Goal: Information Seeking & Learning: Learn about a topic

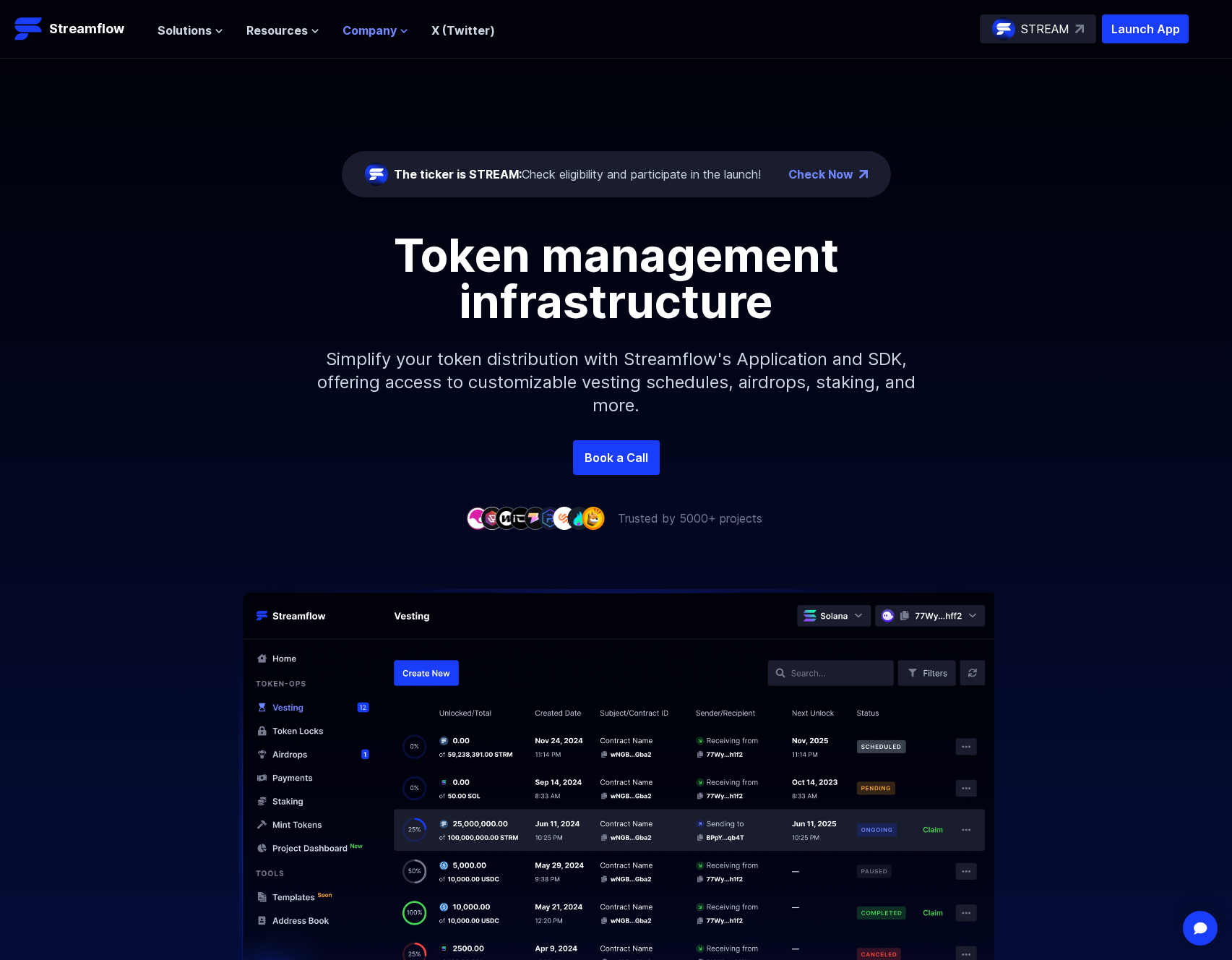
click at [390, 31] on span "Company" at bounding box center [370, 30] width 54 height 17
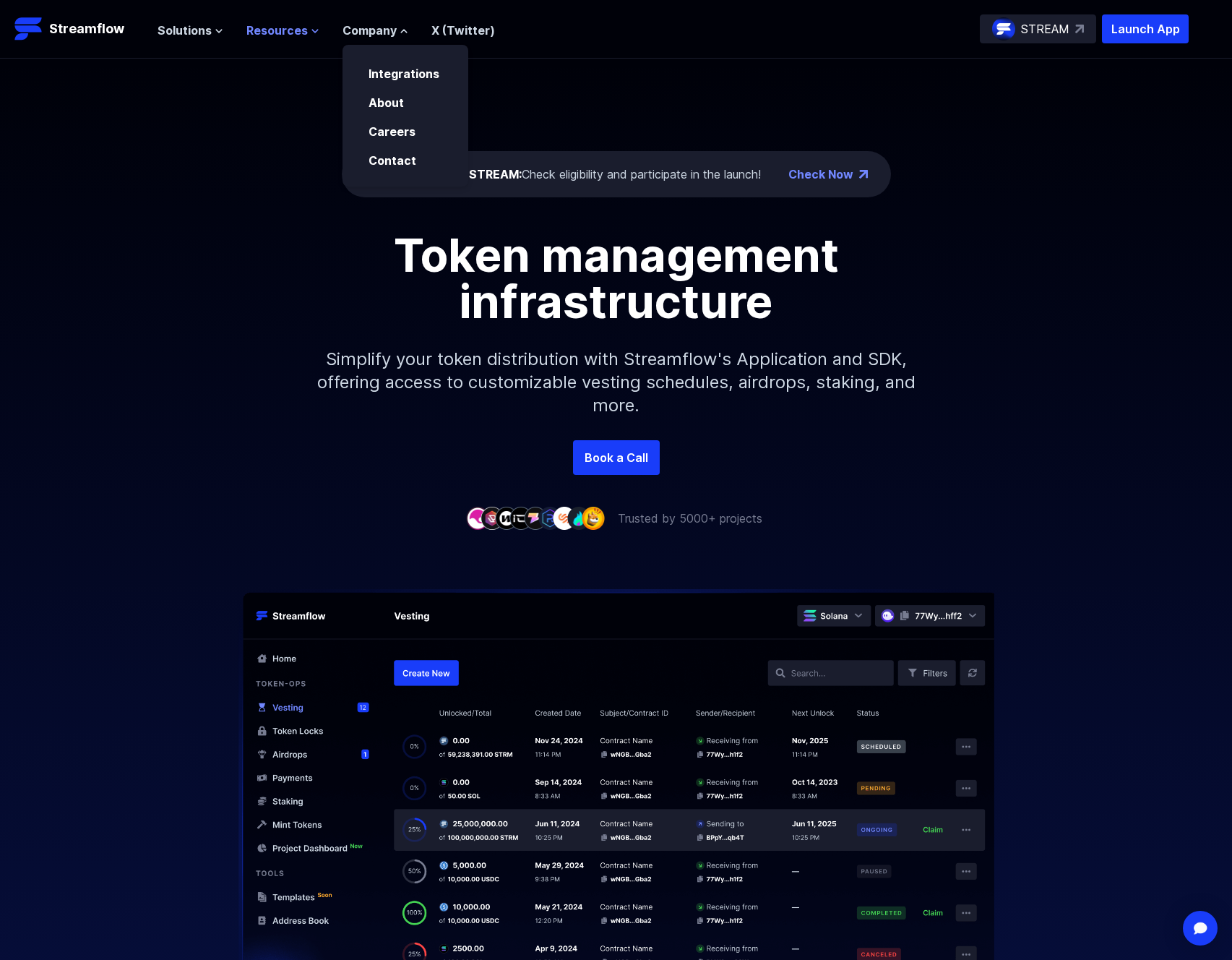
click at [286, 28] on span "Resources" at bounding box center [276, 30] width 62 height 17
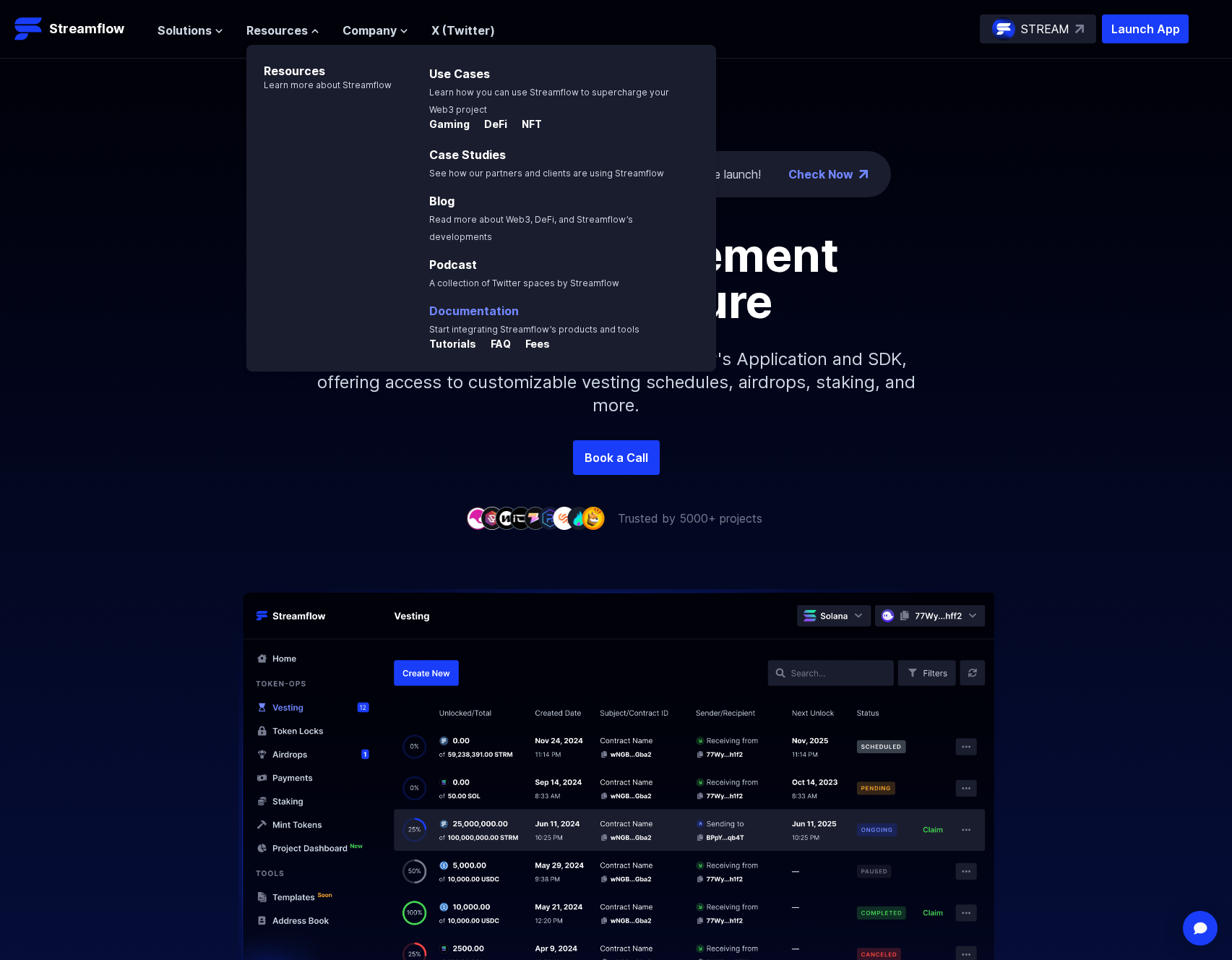
click at [486, 303] on p "Documentation Start integrating Streamflow’s products and tools" at bounding box center [544, 319] width 248 height 35
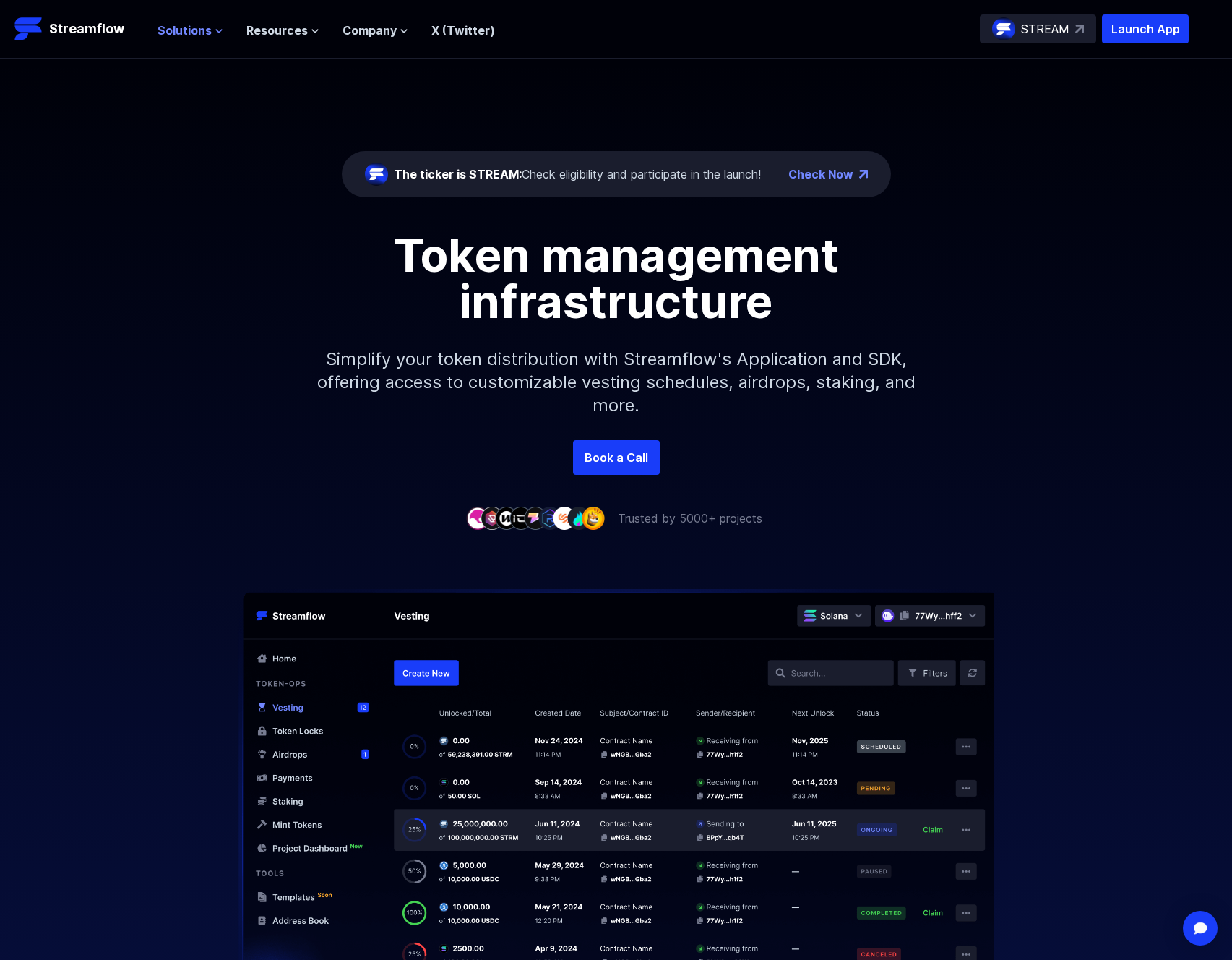
click at [206, 28] on span "Solutions" at bounding box center [184, 30] width 54 height 17
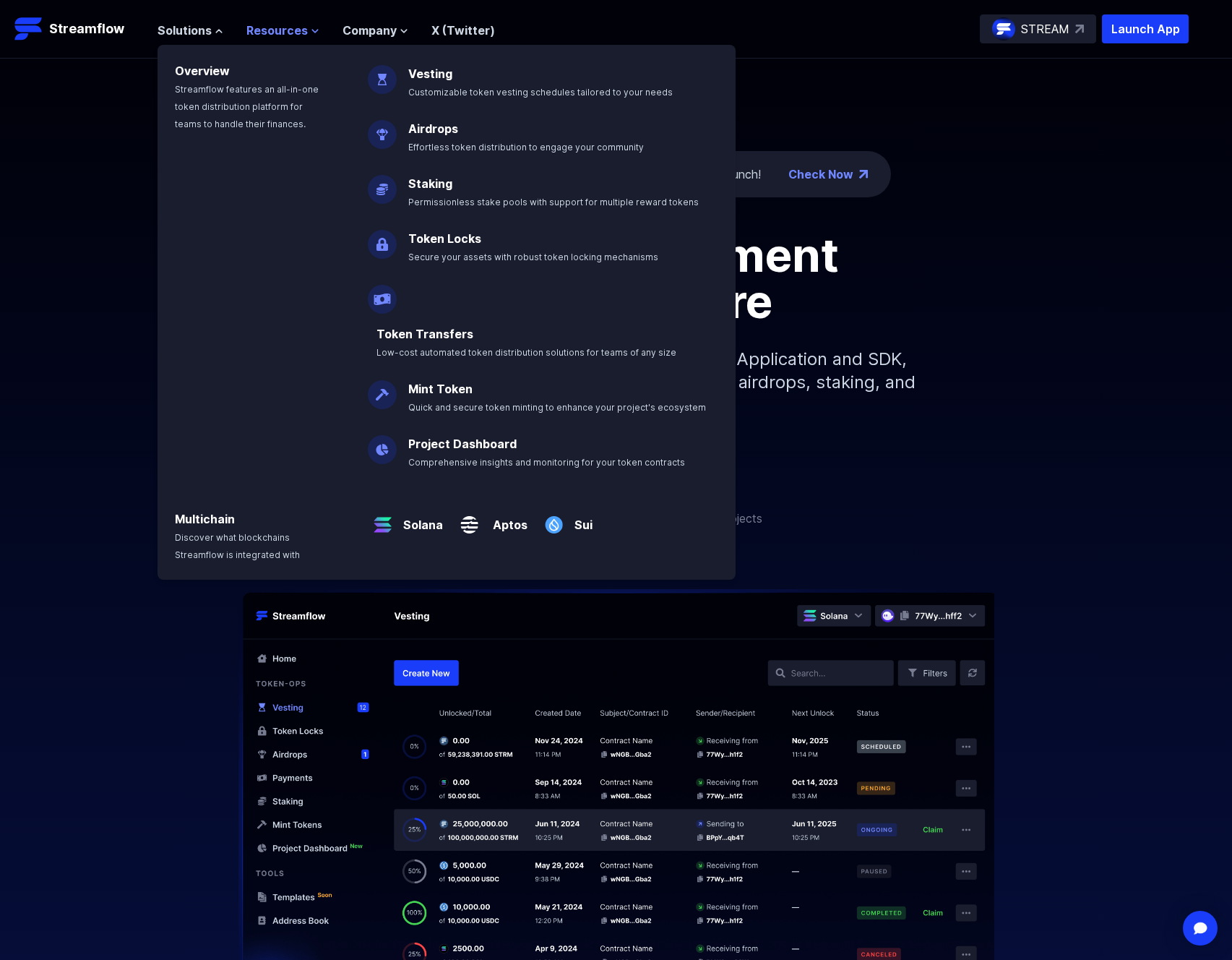
click at [288, 27] on span "Resources" at bounding box center [276, 30] width 62 height 17
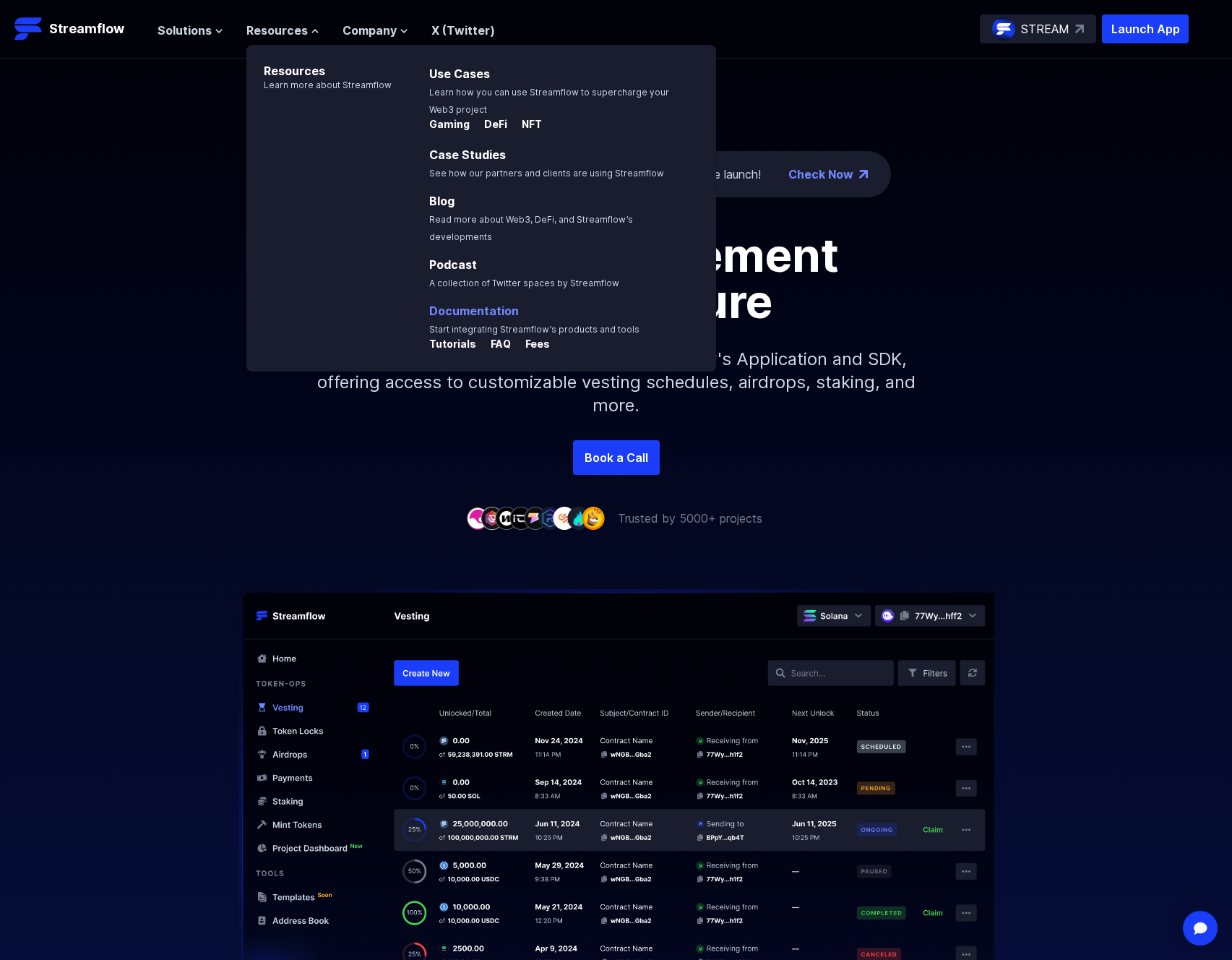
click at [482, 303] on link "Documentation" at bounding box center [474, 310] width 90 height 15
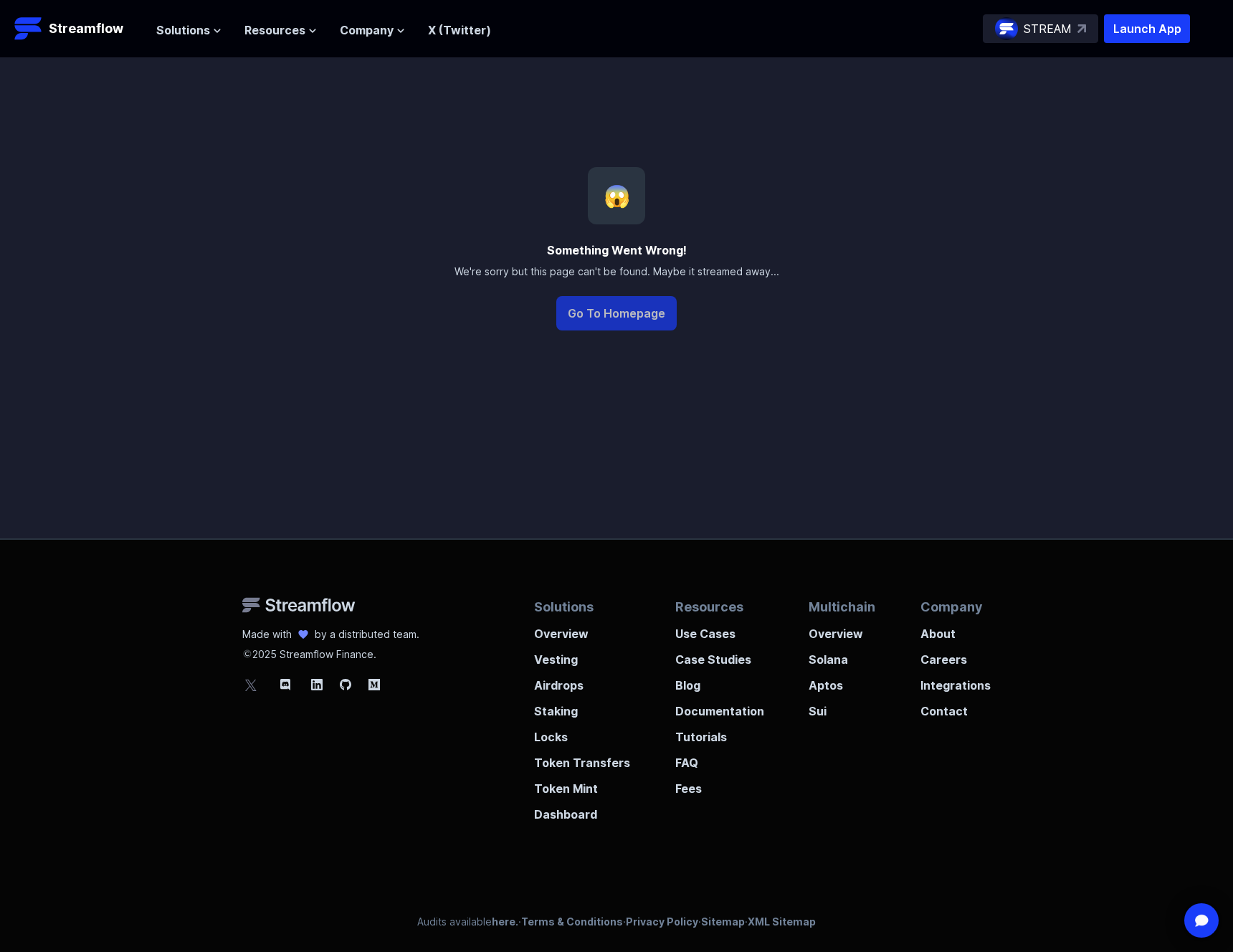
click at [623, 304] on button "Go To Homepage" at bounding box center [616, 313] width 121 height 34
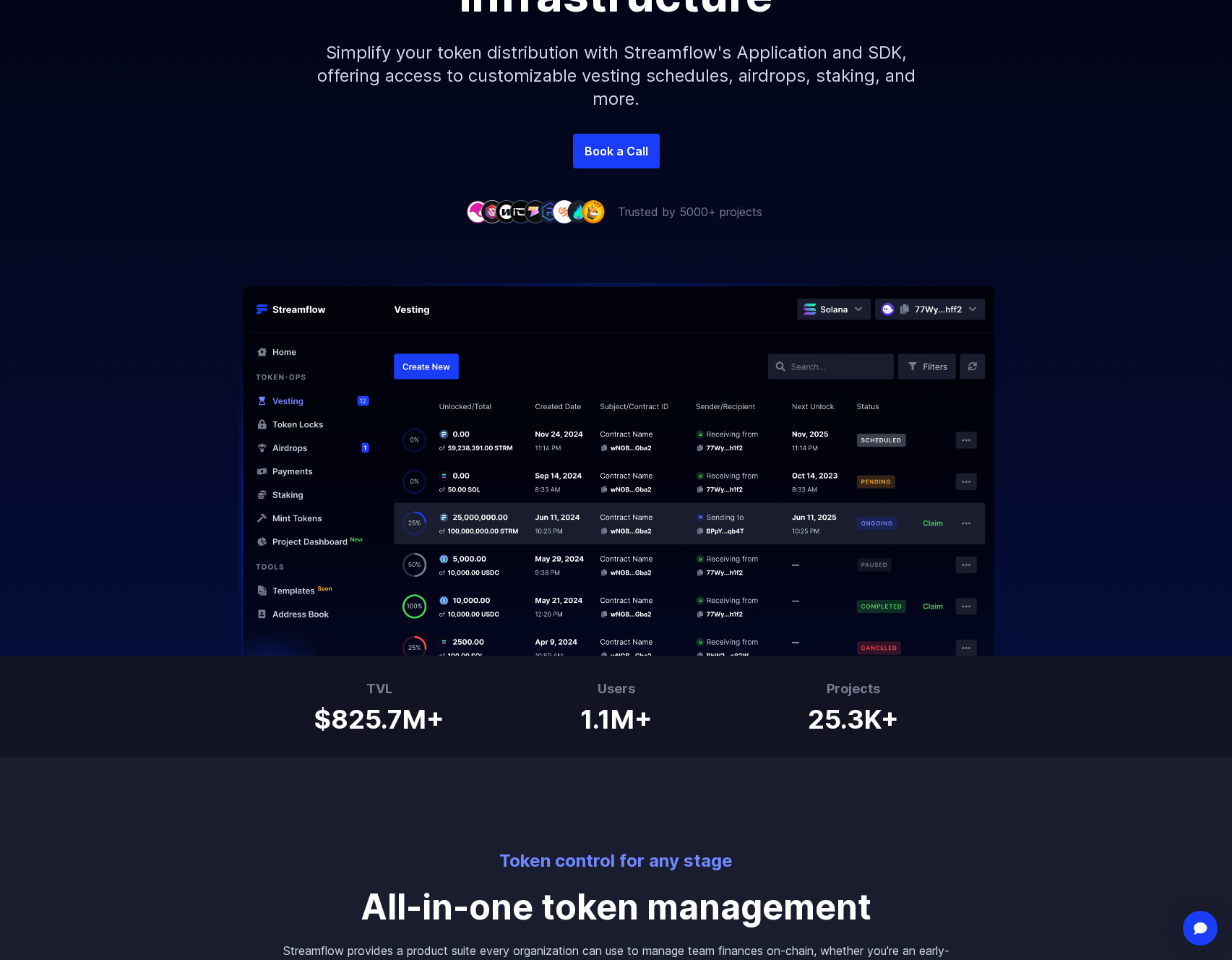
scroll to position [337, 0]
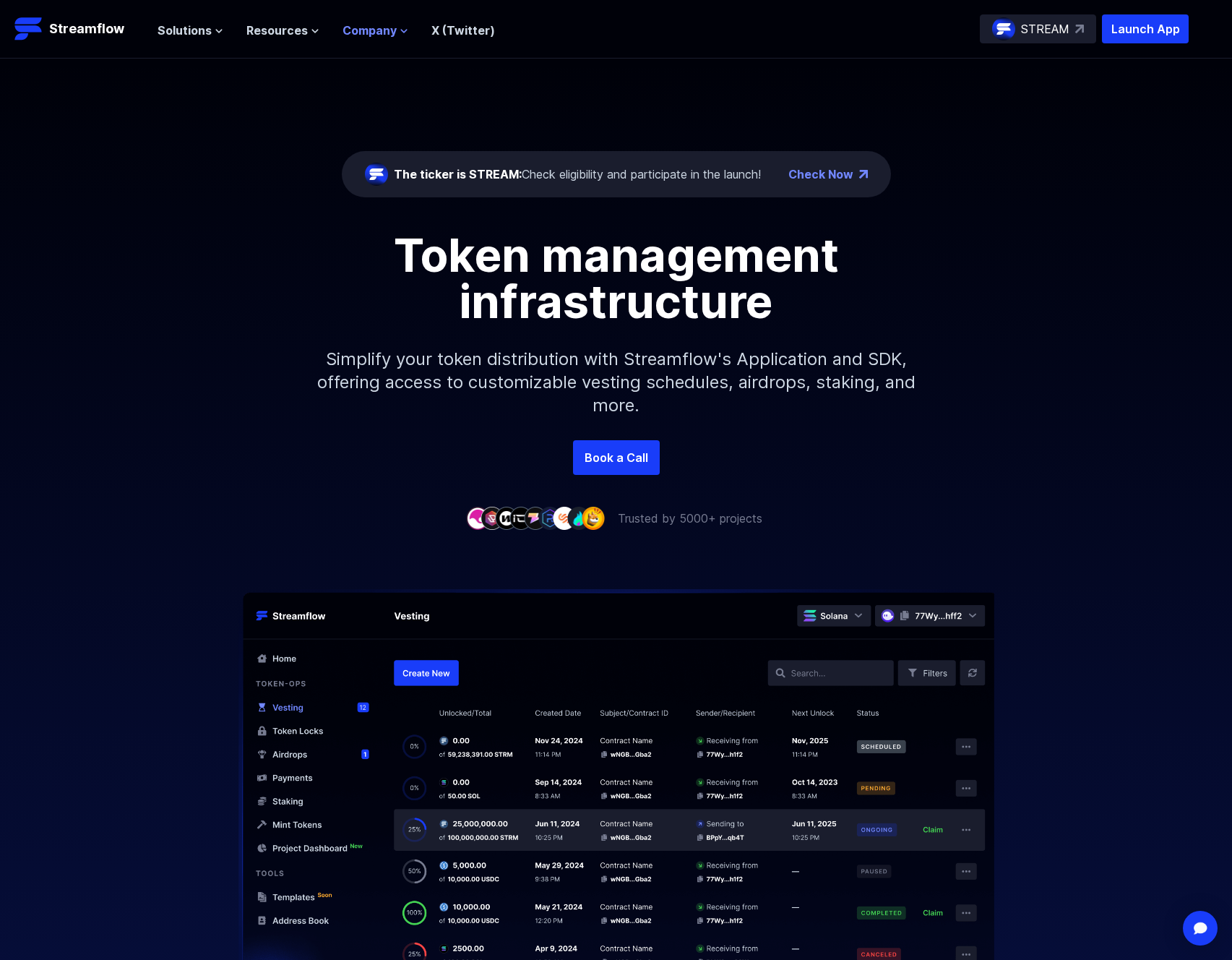
click at [397, 24] on button "Company" at bounding box center [376, 30] width 66 height 17
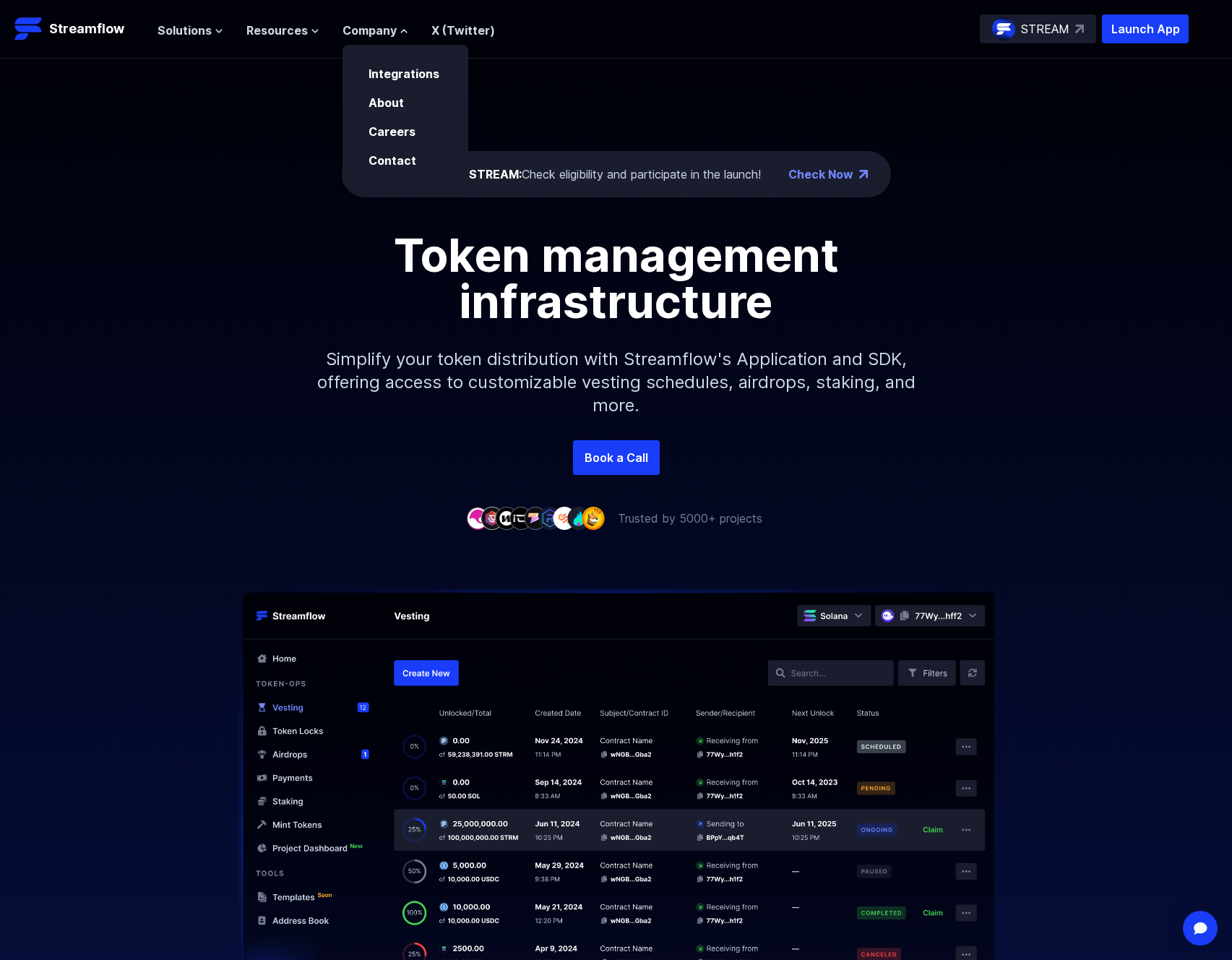
click at [412, 87] on div "About" at bounding box center [405, 97] width 126 height 29
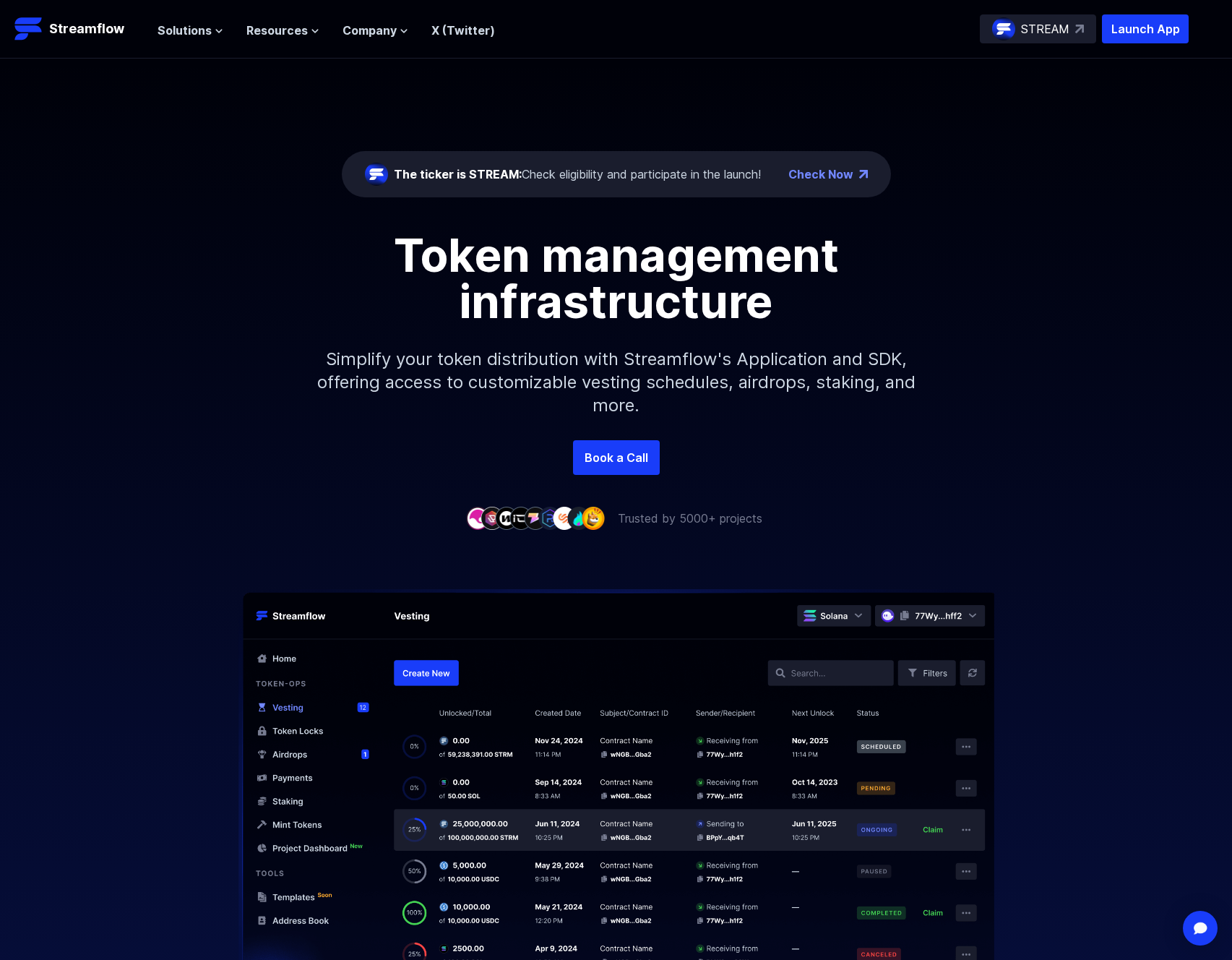
click at [412, 75] on div "The ticker is STREAM: Check eligibility and participate in the launch! Check No…" at bounding box center [616, 249] width 1232 height 382
click at [390, 37] on span "Company" at bounding box center [370, 30] width 54 height 17
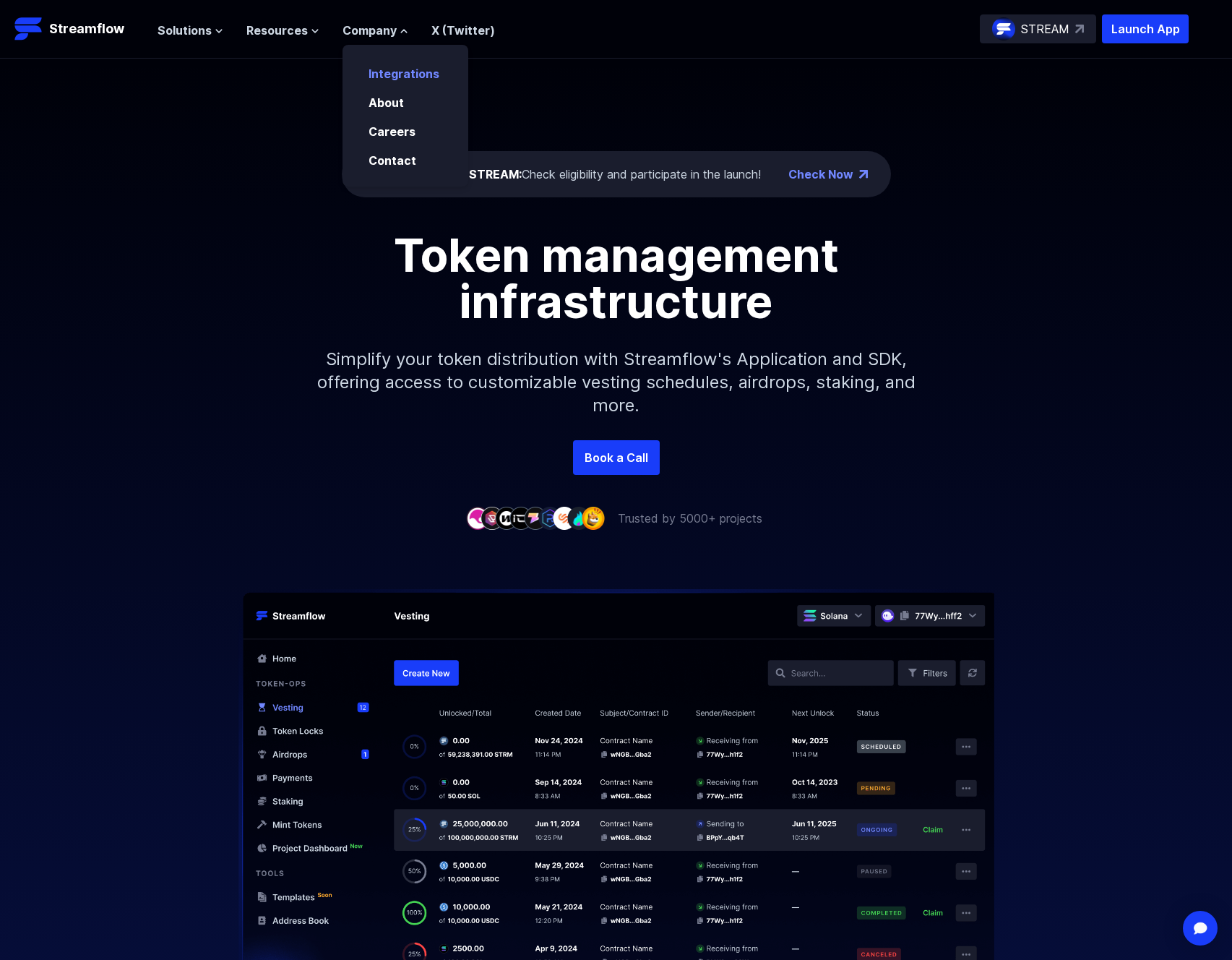
click at [415, 81] on p "Integrations" at bounding box center [414, 70] width 109 height 26
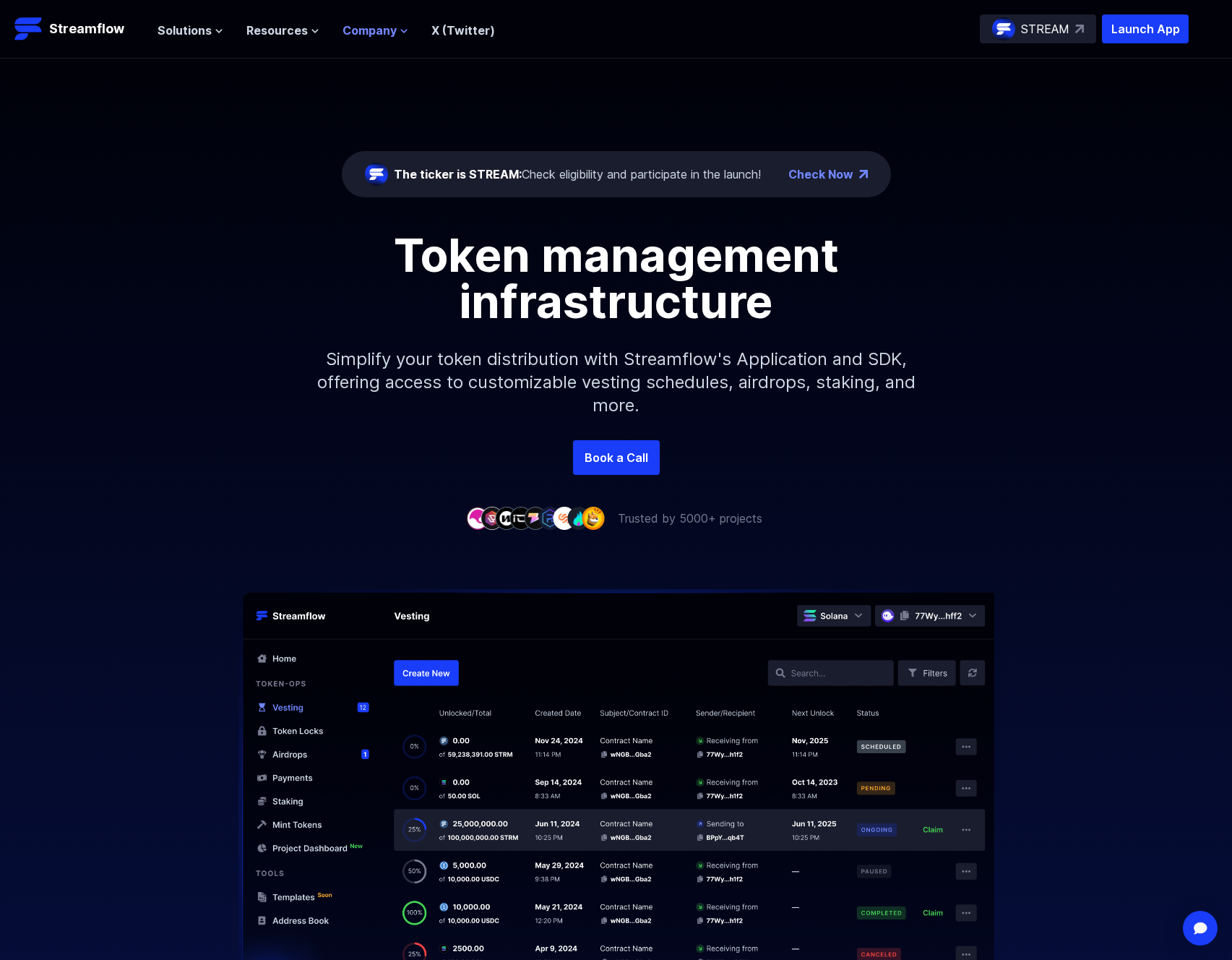
click at [388, 37] on span "Company" at bounding box center [370, 30] width 54 height 17
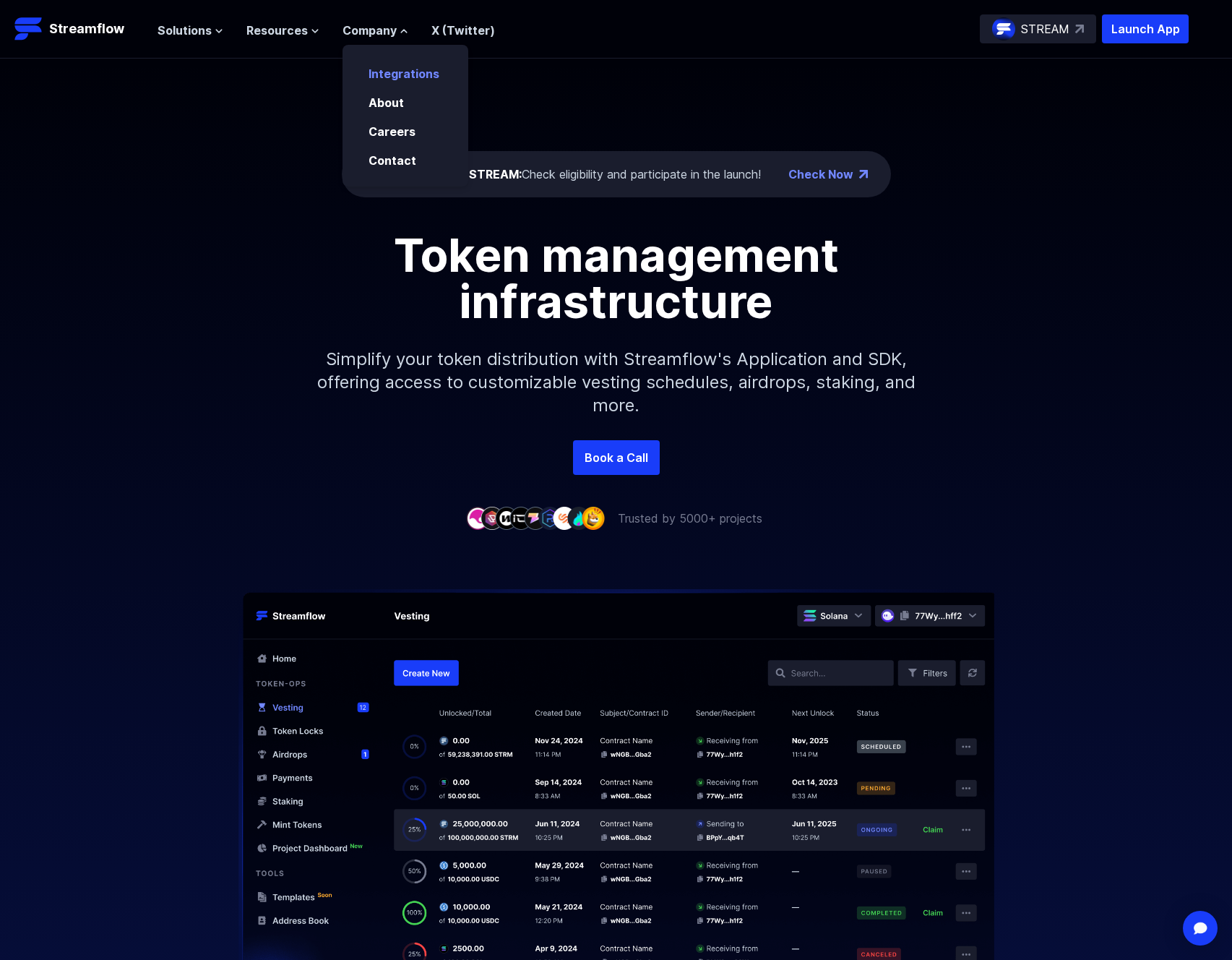
click at [401, 70] on link "Integrations" at bounding box center [403, 73] width 70 height 15
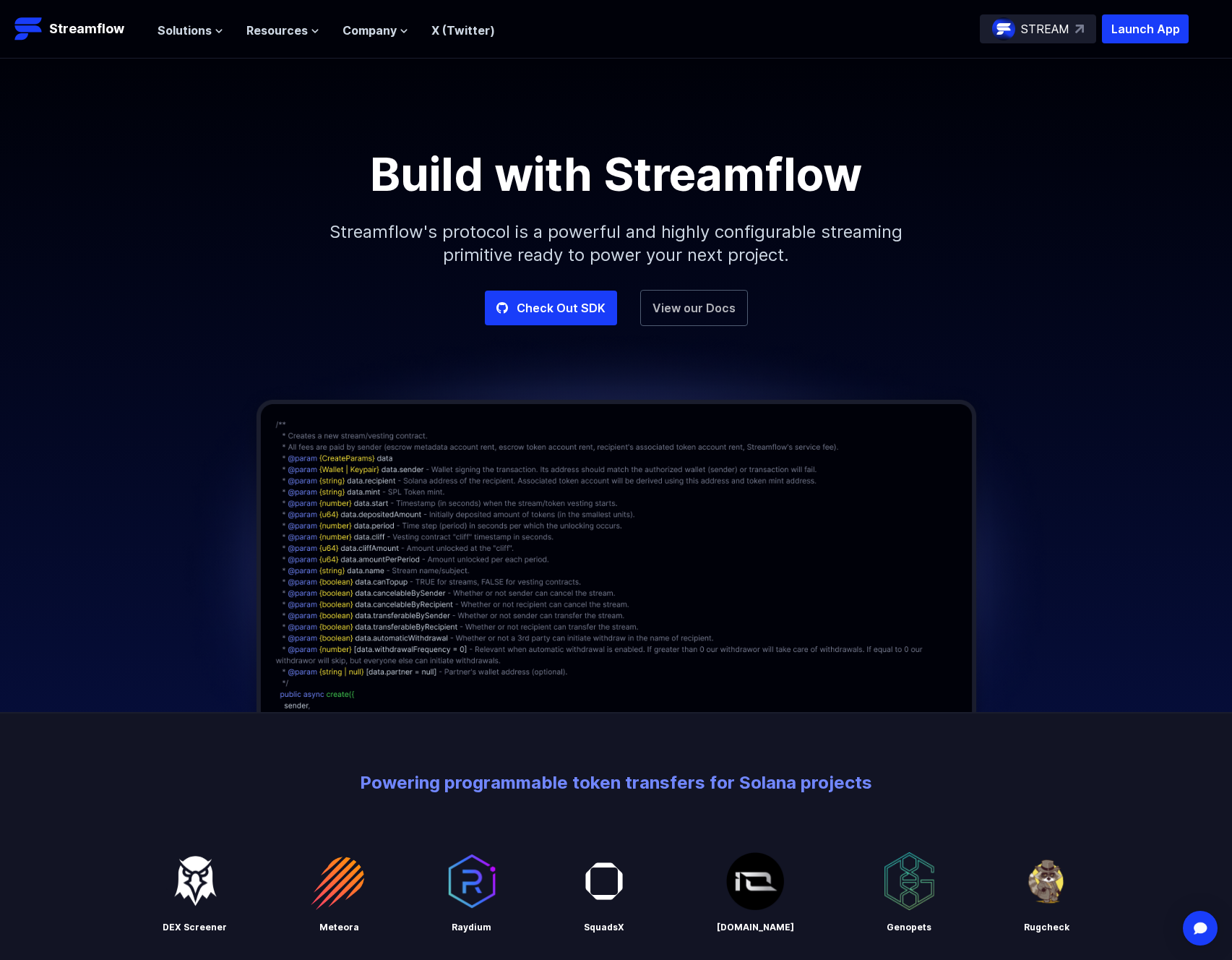
click at [676, 317] on link "View our Docs" at bounding box center [695, 308] width 108 height 37
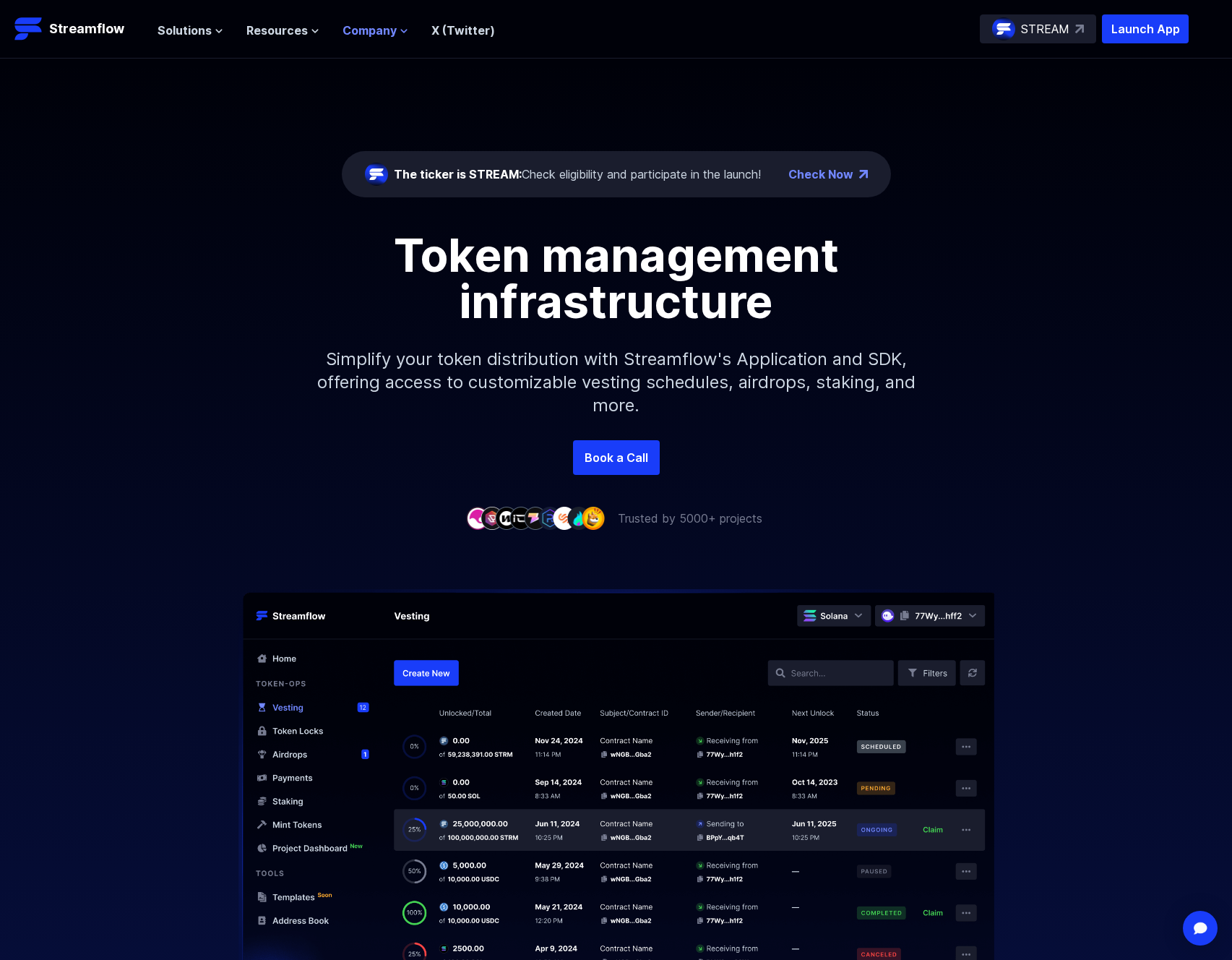
click at [378, 25] on span "Company" at bounding box center [370, 30] width 54 height 17
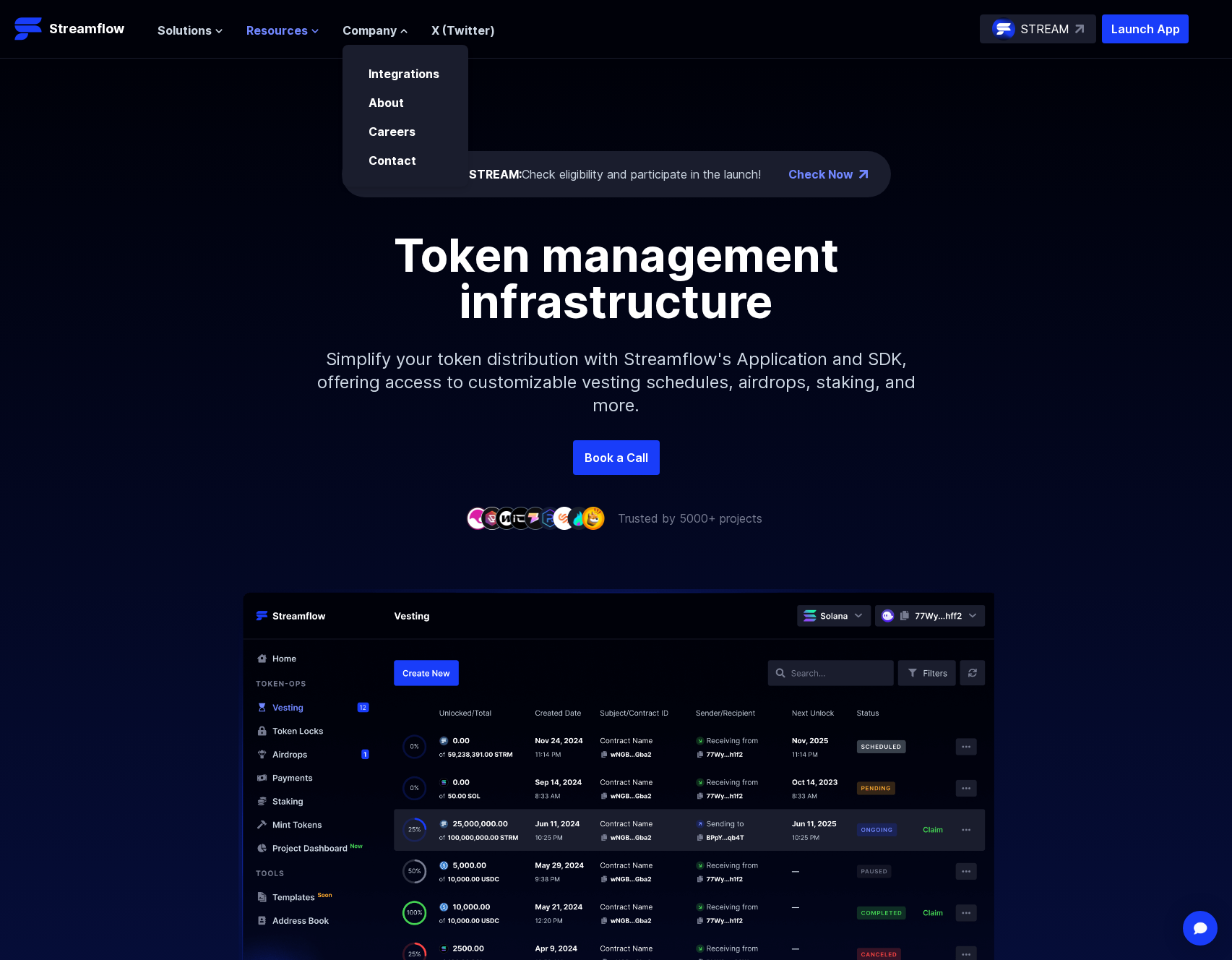
click at [296, 29] on span "Resources" at bounding box center [276, 30] width 62 height 17
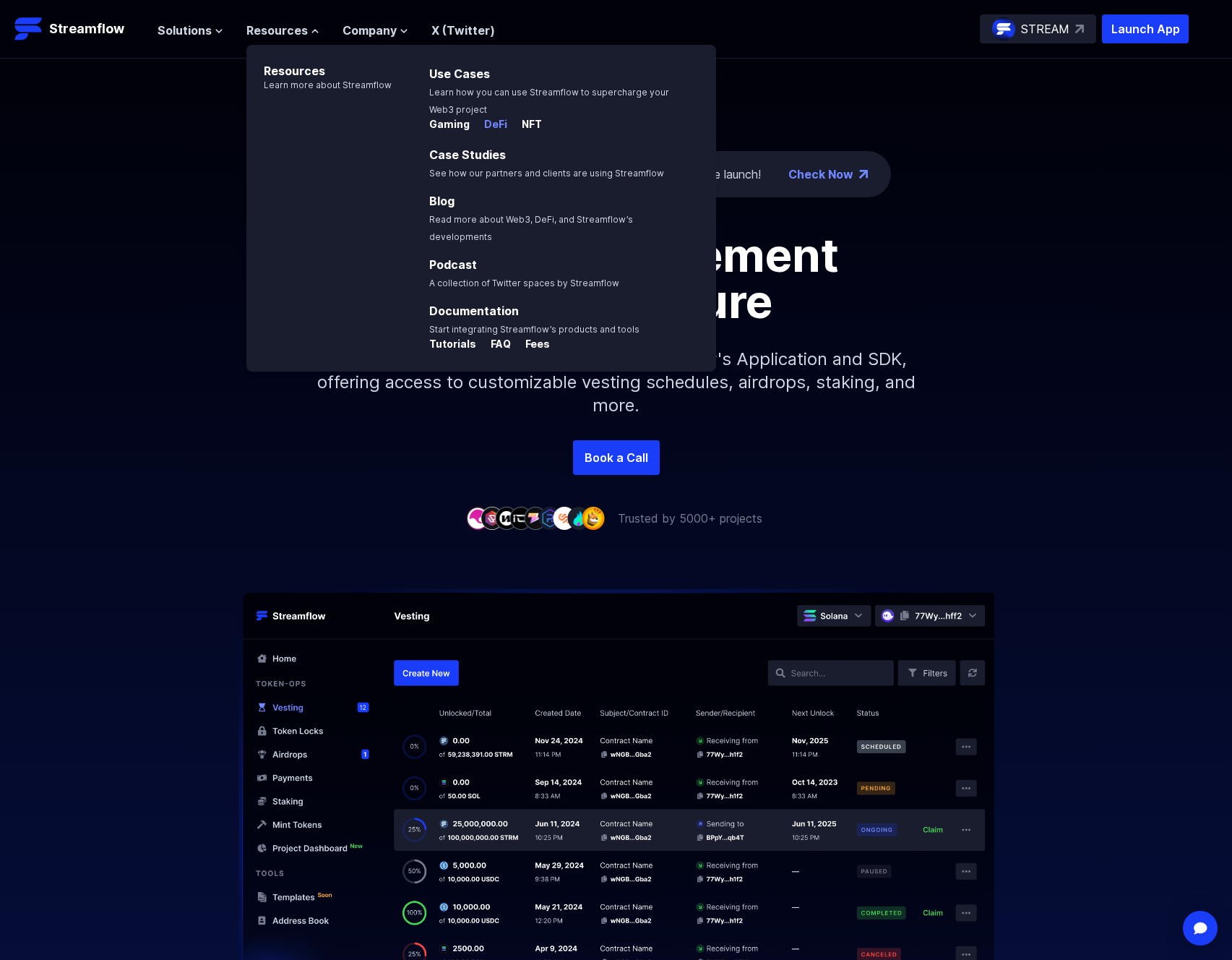
click at [496, 125] on p "DeFi" at bounding box center [490, 124] width 35 height 15
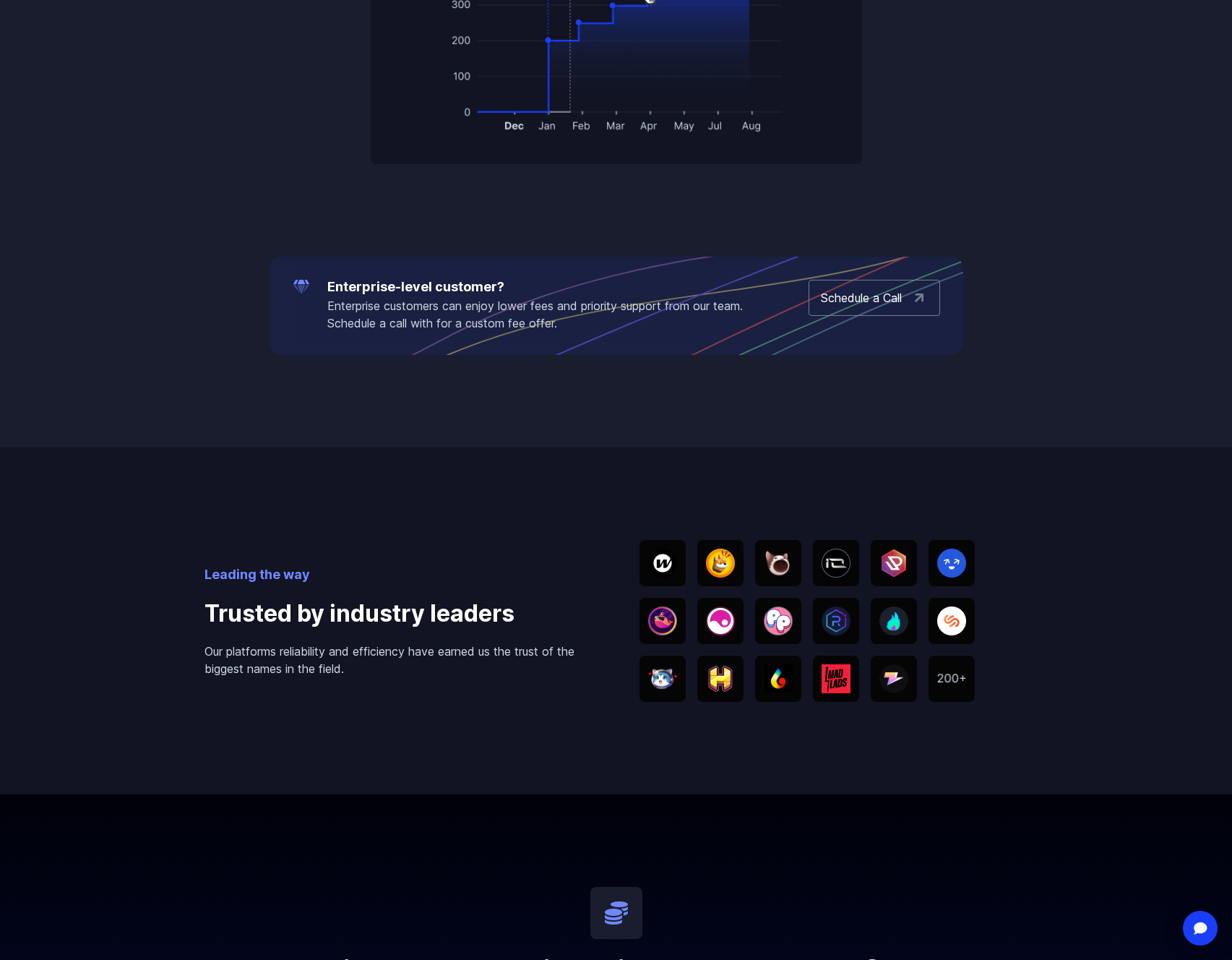
scroll to position [1870, 0]
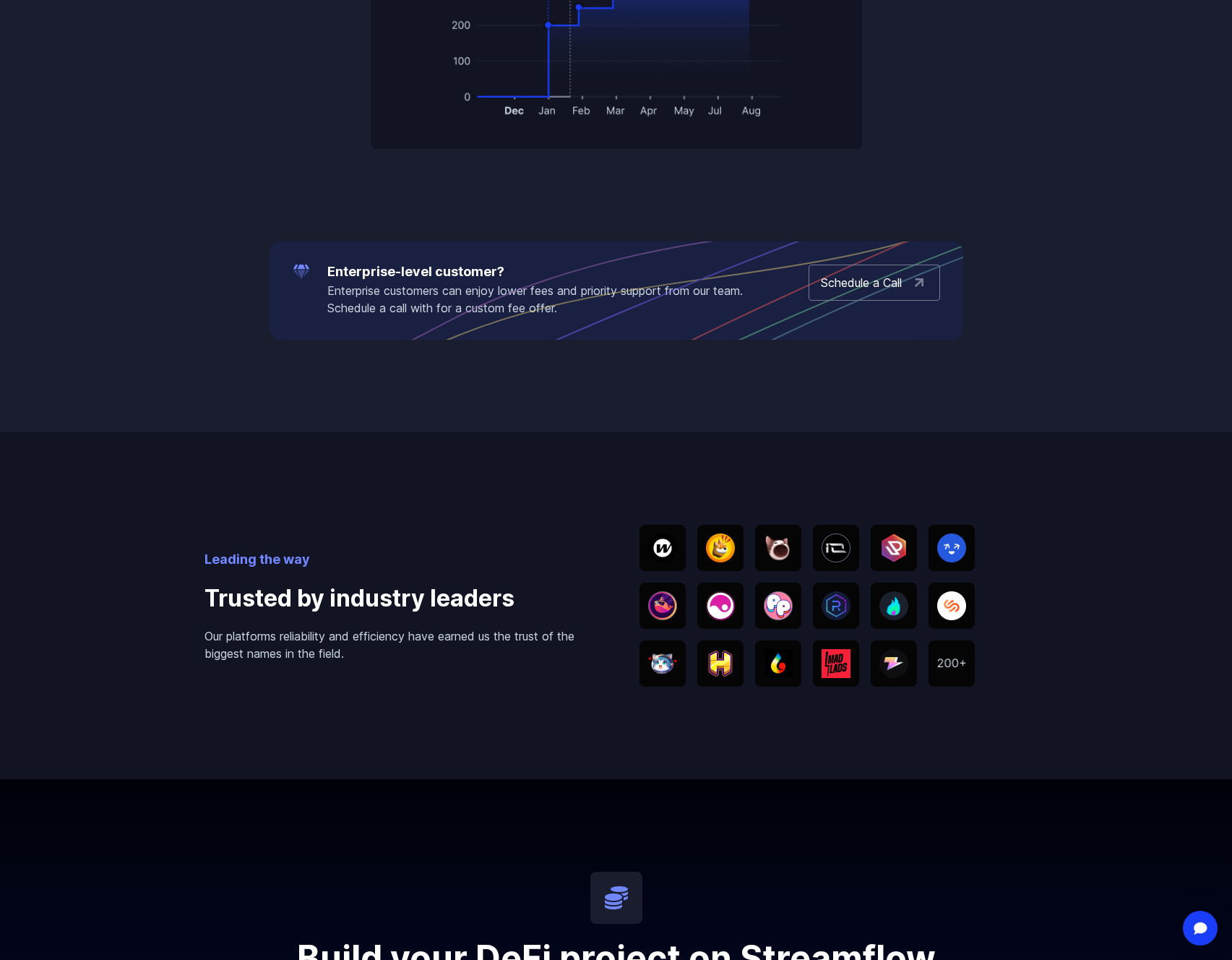
click at [594, 557] on div "Leading the way Trusted by industry leaders Our platforms reliability and effic…" at bounding box center [616, 605] width 824 height 347
click at [718, 555] on img at bounding box center [720, 548] width 29 height 29
click at [782, 562] on div at bounding box center [778, 548] width 46 height 46
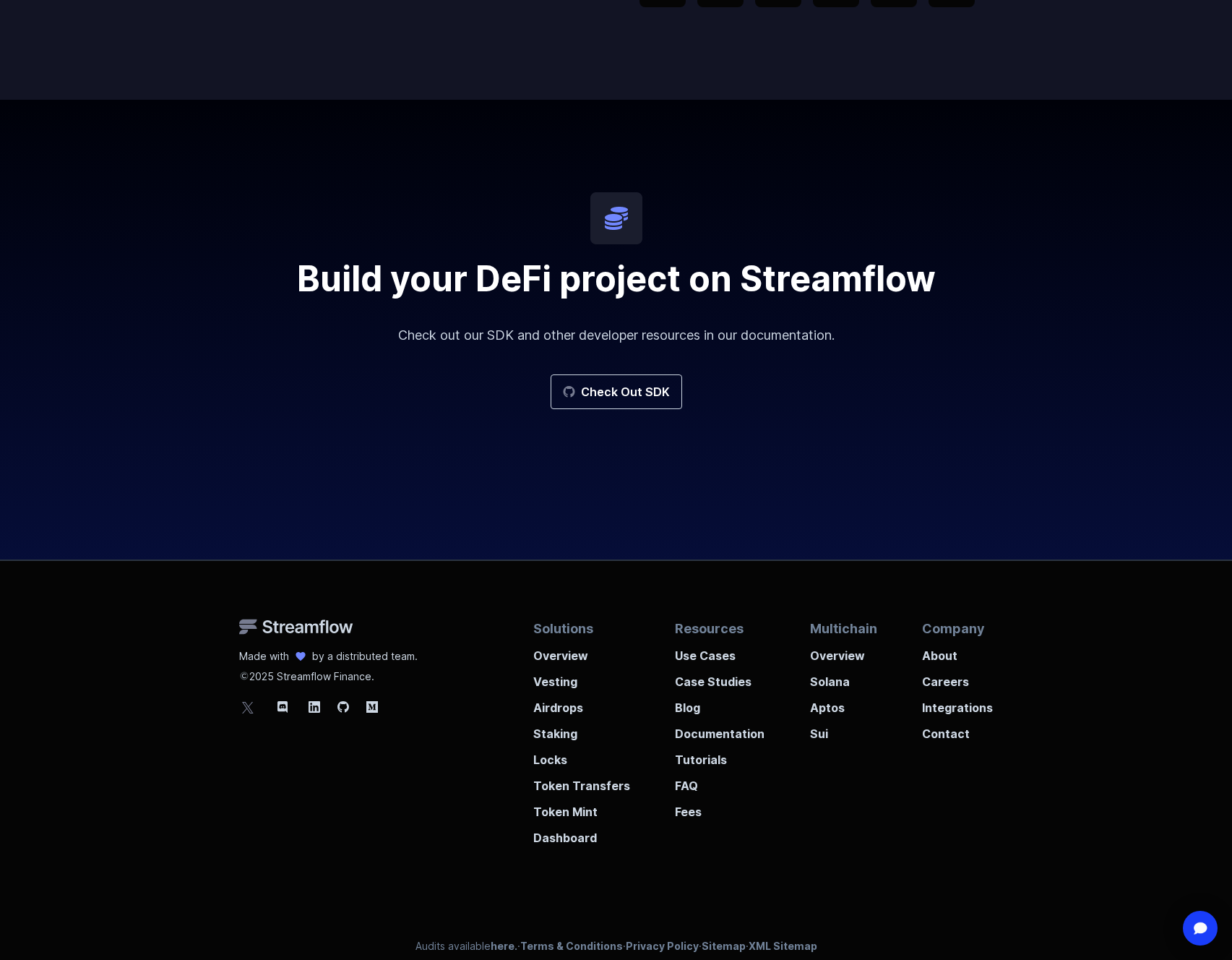
scroll to position [2566, 0]
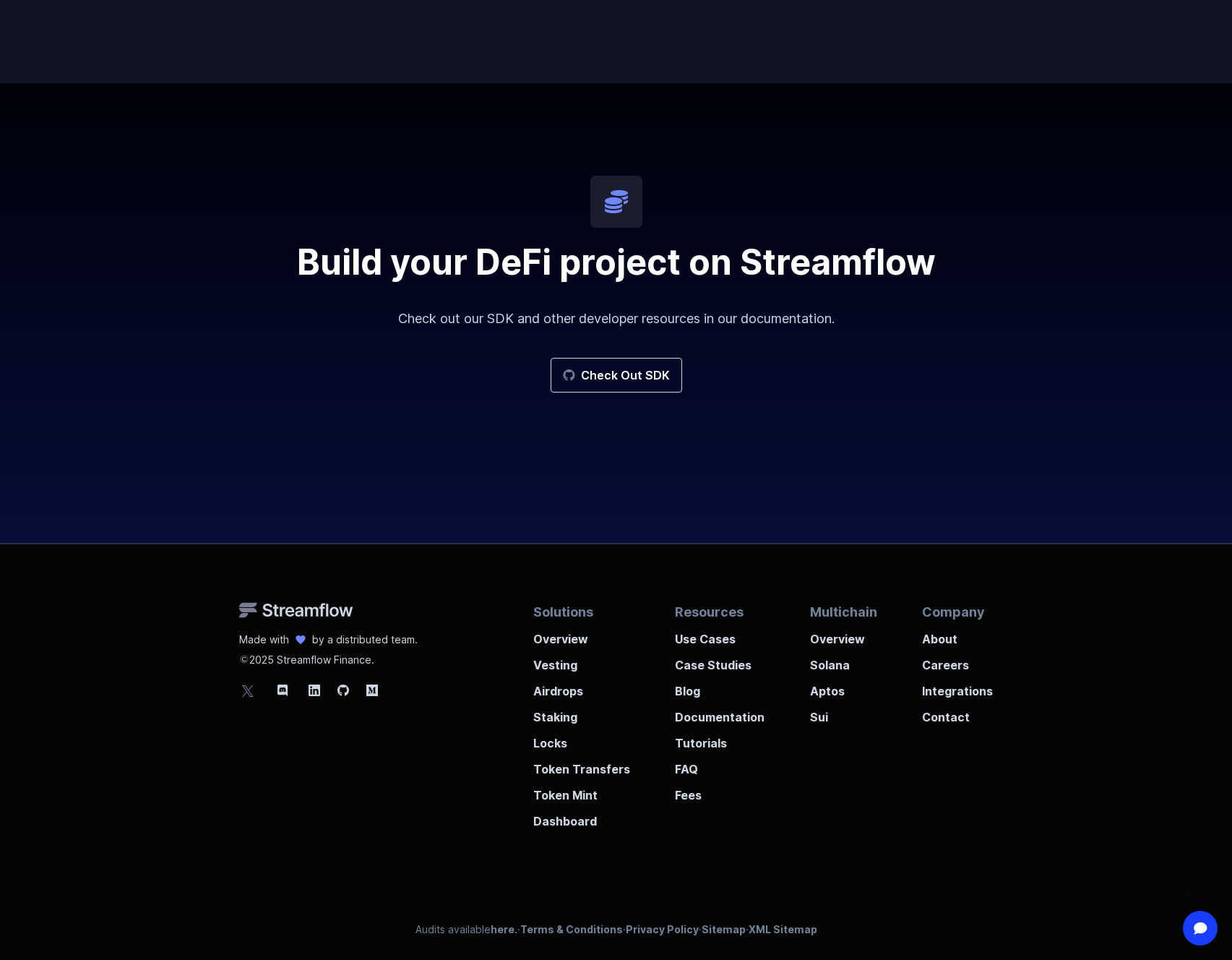
click at [423, 688] on div "Made with by a distributed team. 2025 Streamflow Finance. Solutions Overview Ve…" at bounding box center [616, 687] width 824 height 285
click at [316, 688] on icon at bounding box center [314, 690] width 11 height 11
